Goal: Information Seeking & Learning: Learn about a topic

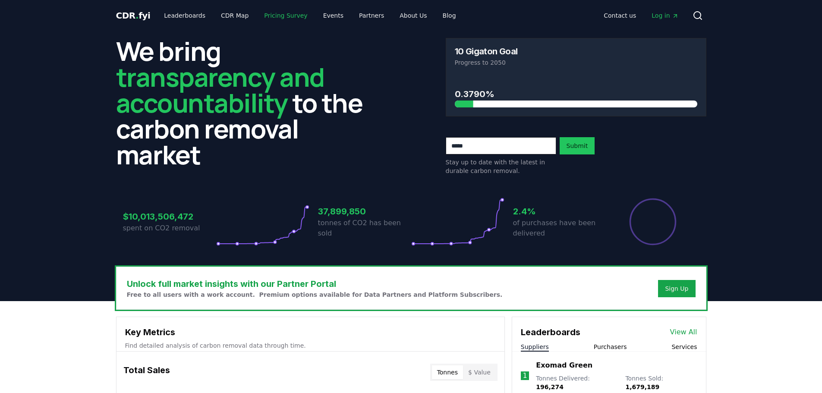
click at [269, 18] on link "Pricing Survey" at bounding box center [285, 16] width 57 height 16
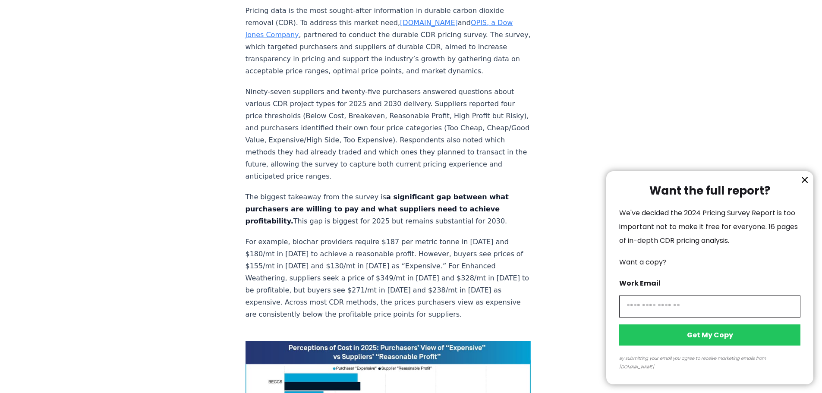
scroll to position [216, 0]
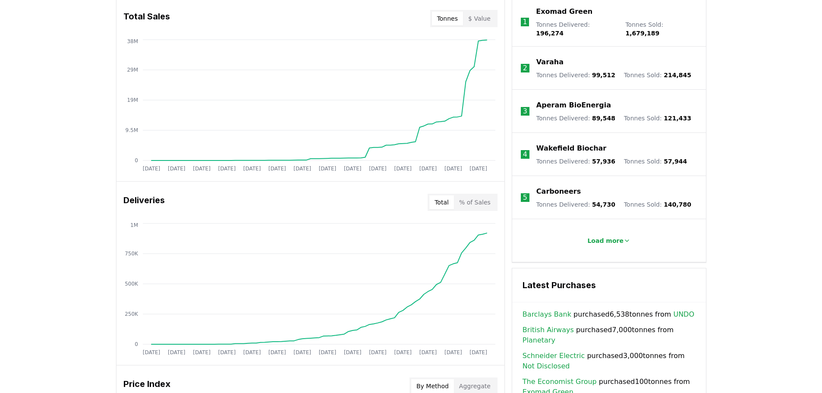
scroll to position [431, 0]
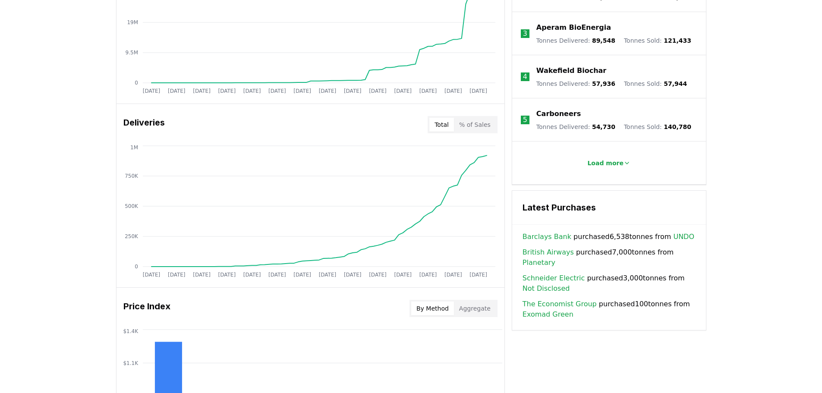
click at [481, 124] on button "% of Sales" at bounding box center [475, 125] width 42 height 14
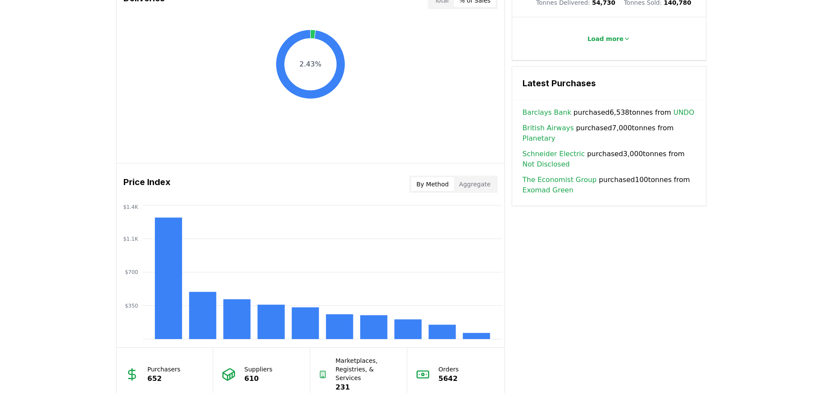
scroll to position [426, 0]
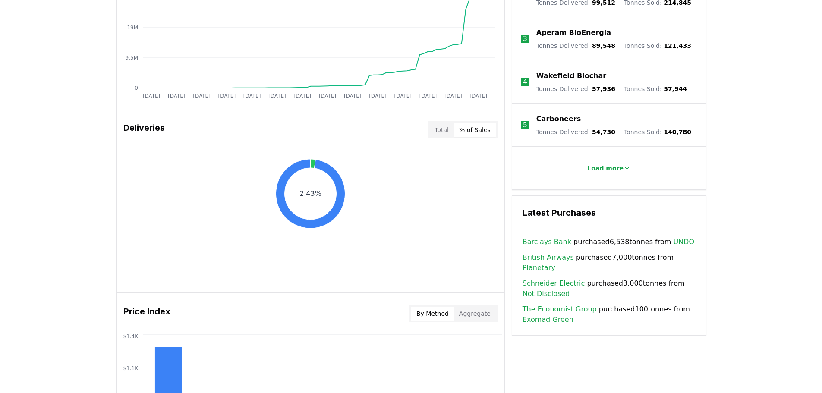
click at [450, 134] on button "Total" at bounding box center [441, 130] width 25 height 14
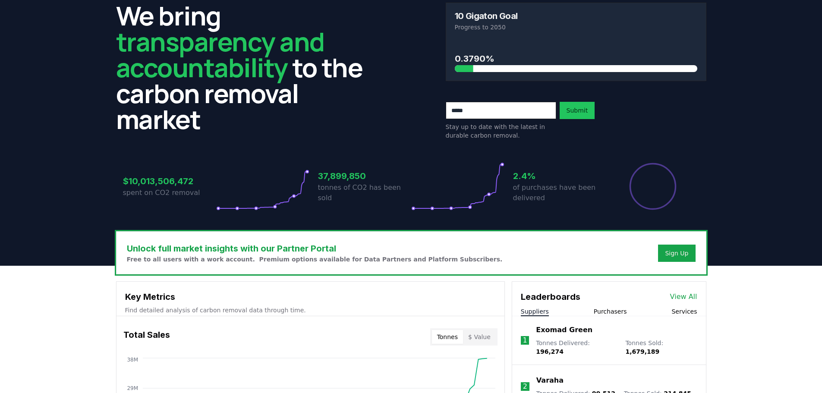
scroll to position [0, 0]
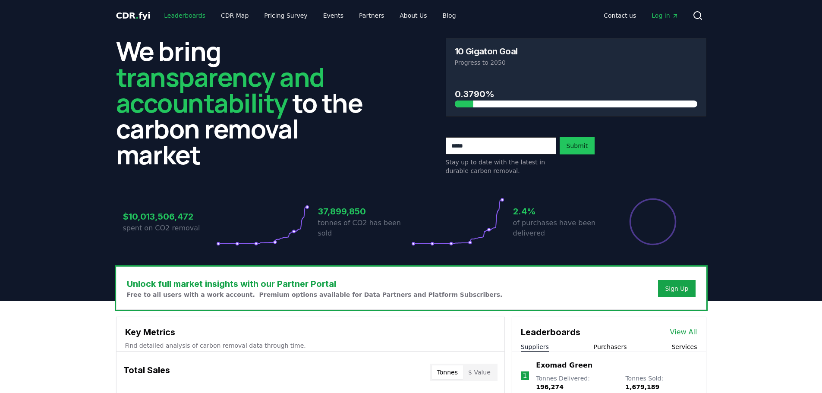
click at [173, 13] on link "Leaderboards" at bounding box center [184, 16] width 55 height 16
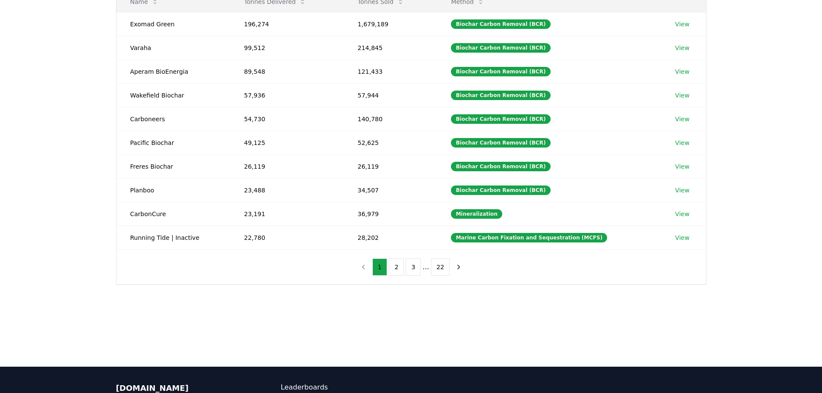
scroll to position [173, 0]
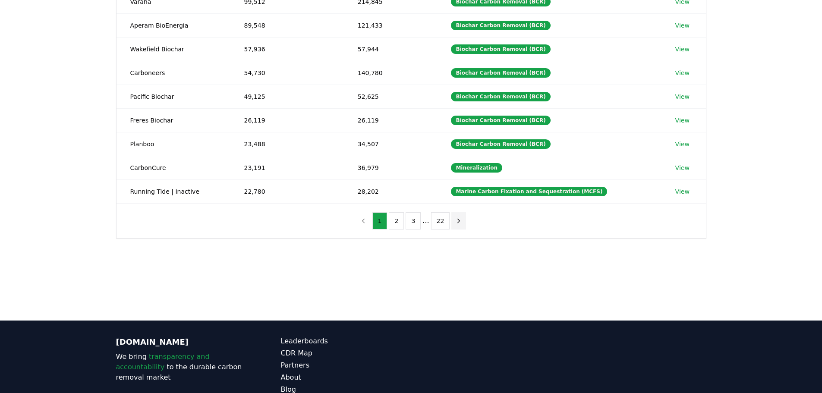
click at [458, 220] on icon "next page" at bounding box center [459, 221] width 2 height 4
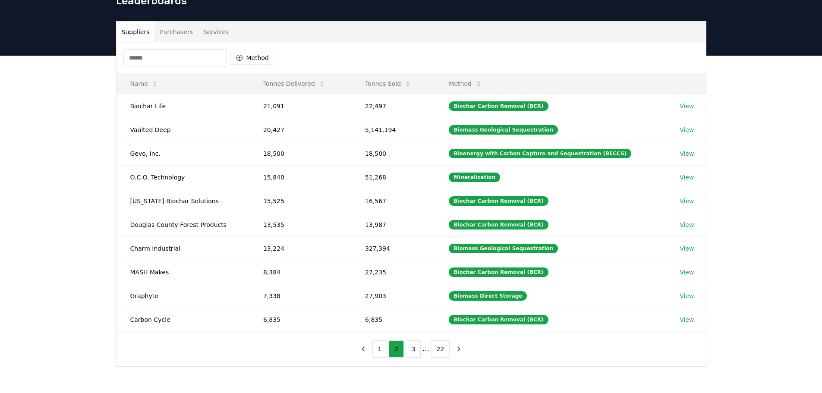
scroll to position [43, 0]
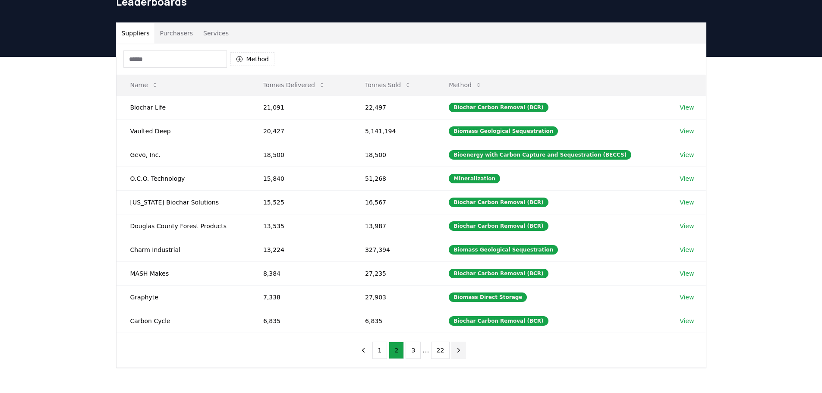
click at [458, 350] on icon "next page" at bounding box center [459, 350] width 8 height 8
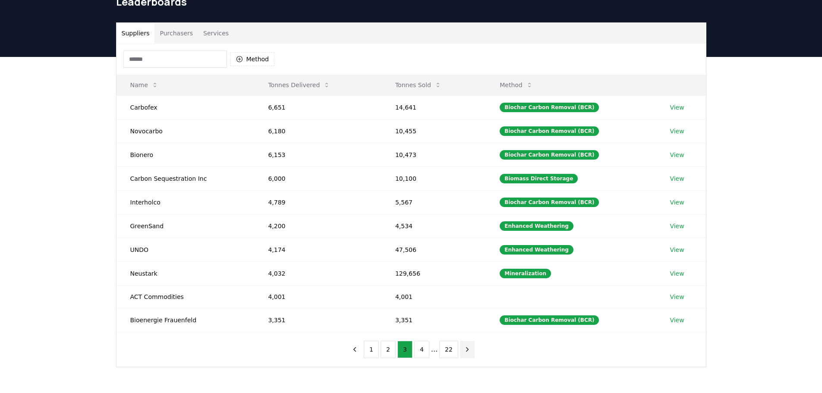
click at [466, 350] on icon "next page" at bounding box center [467, 349] width 2 height 4
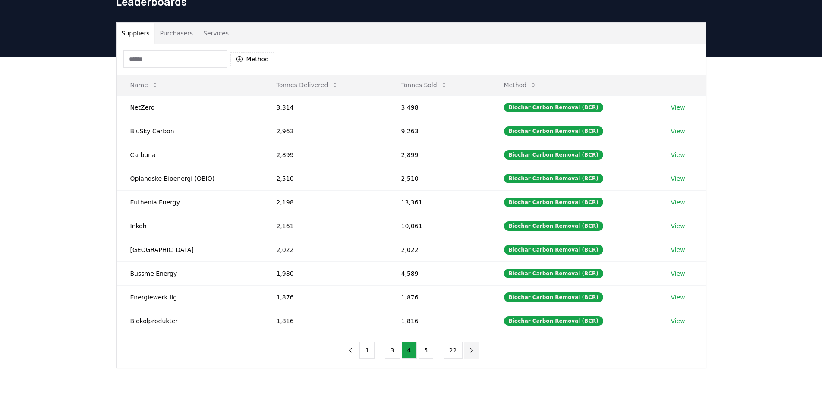
click at [468, 348] on icon "next page" at bounding box center [472, 350] width 8 height 8
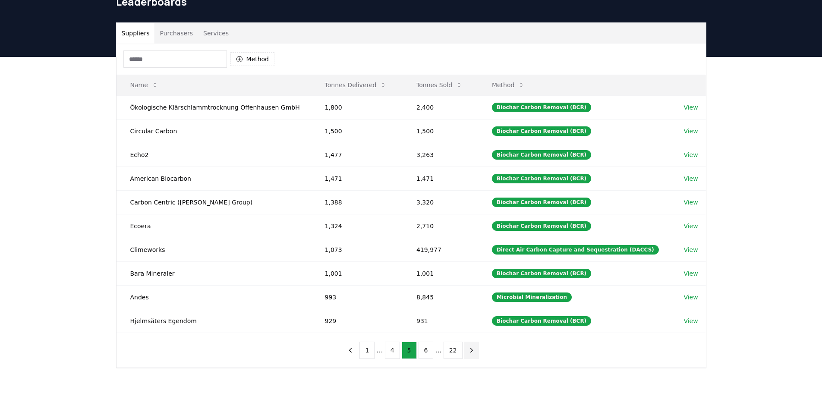
click at [468, 348] on icon "next page" at bounding box center [472, 350] width 8 height 8
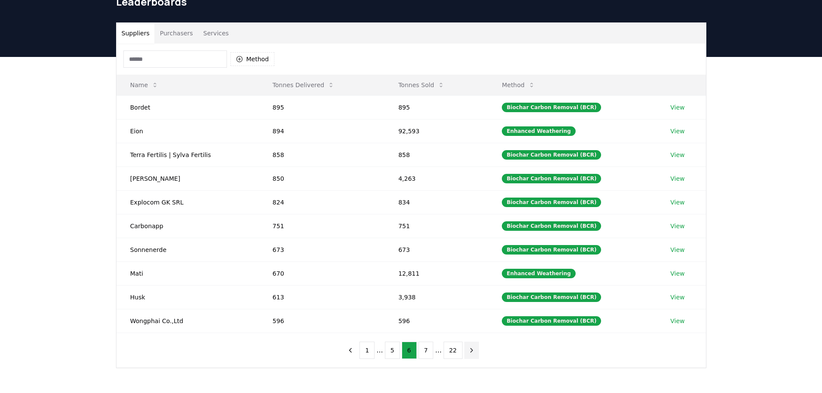
click at [468, 348] on icon "next page" at bounding box center [472, 350] width 8 height 8
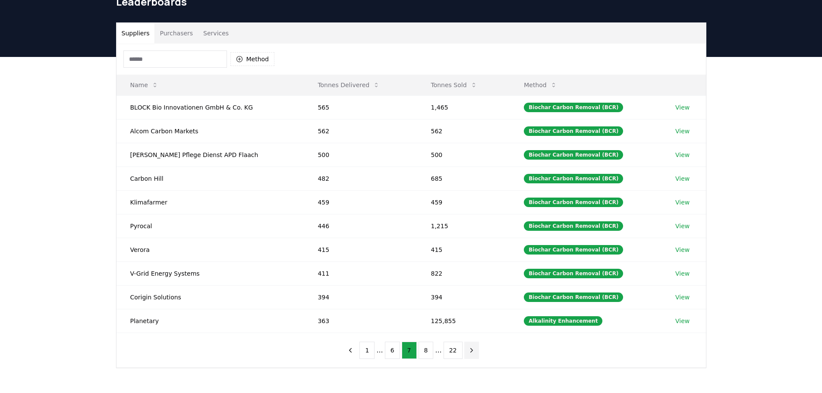
click at [468, 348] on icon "next page" at bounding box center [472, 350] width 8 height 8
